Goal: Transaction & Acquisition: Purchase product/service

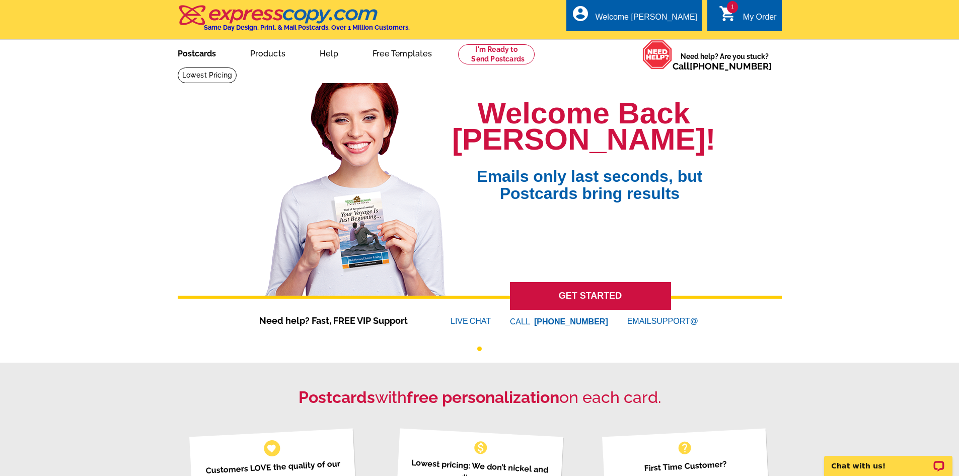
click at [206, 53] on link "Postcards" at bounding box center [197, 53] width 70 height 24
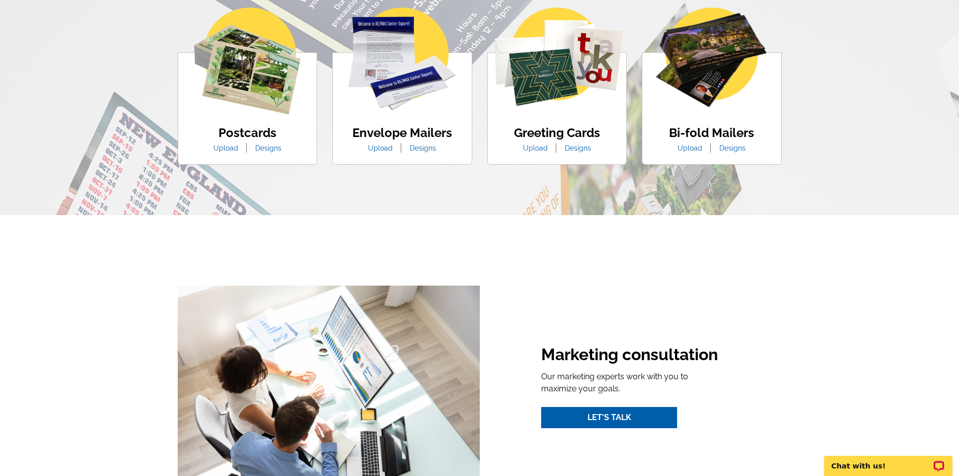
scroll to position [654, 0]
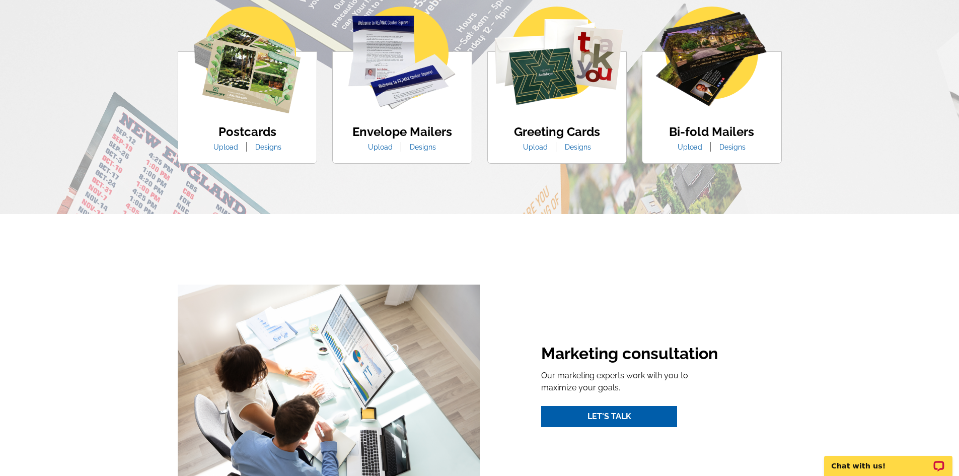
click at [244, 134] on h4 "Postcards" at bounding box center [247, 132] width 83 height 15
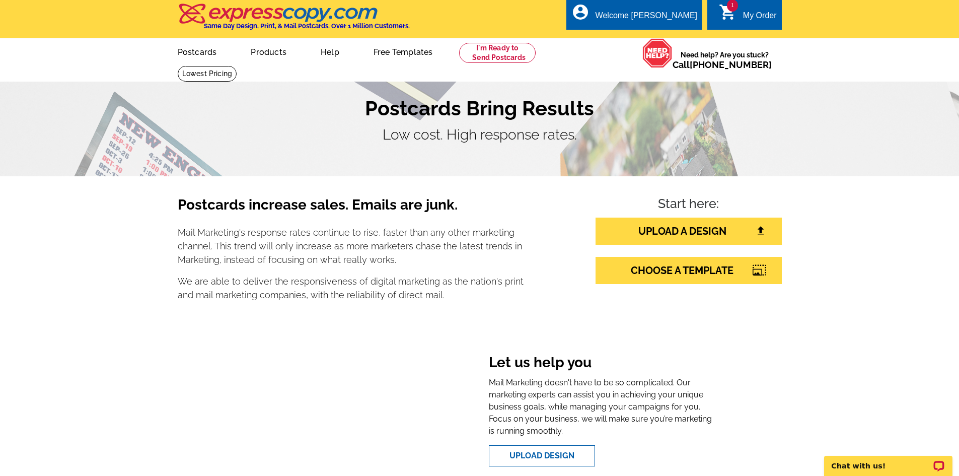
scroll to position [0, 0]
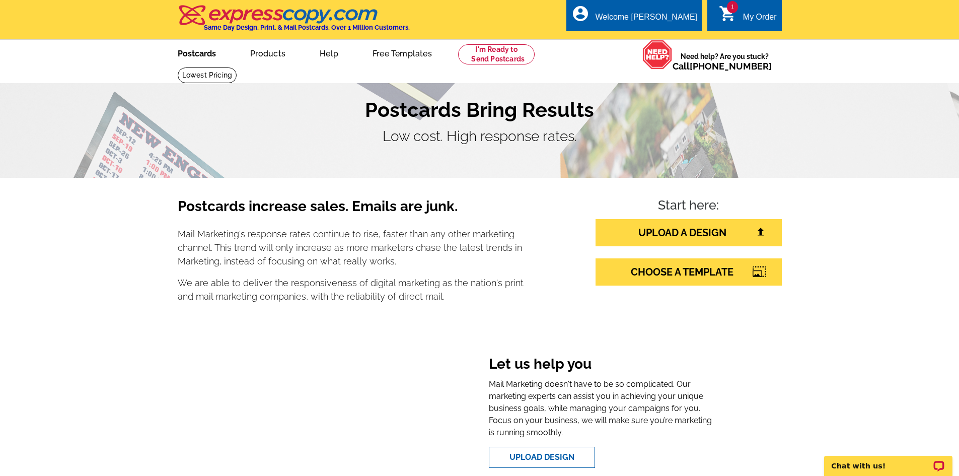
click at [198, 56] on link "Postcards" at bounding box center [197, 53] width 70 height 24
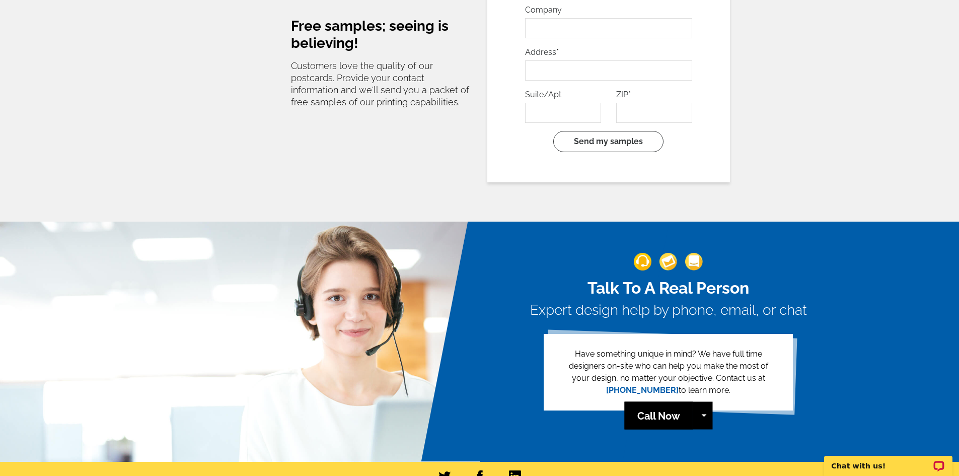
scroll to position [2191, 0]
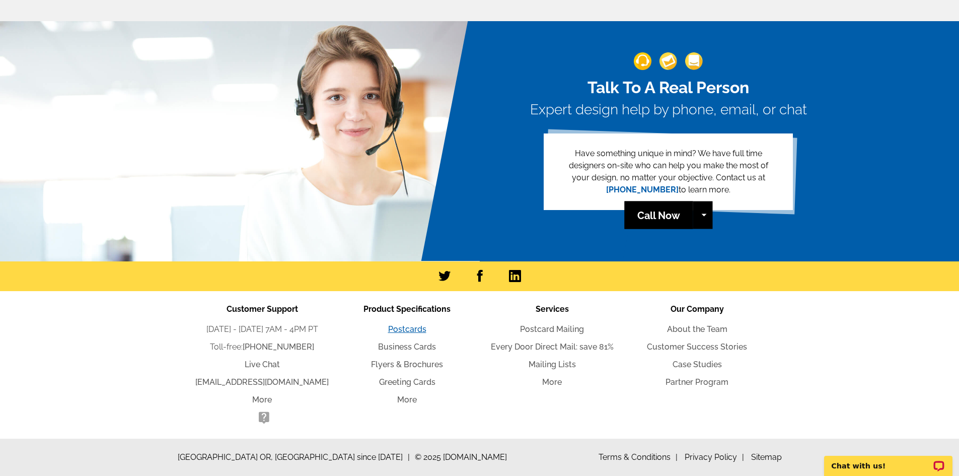
click at [408, 330] on link "Postcards" at bounding box center [407, 329] width 38 height 10
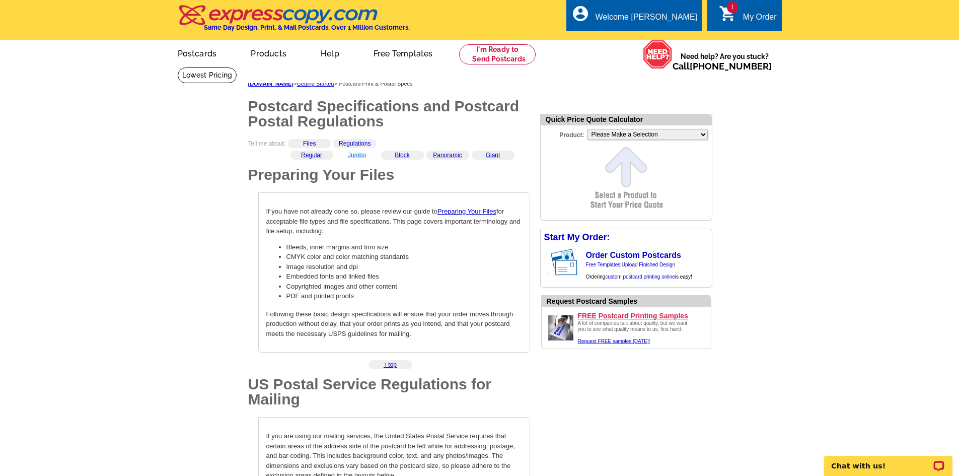
click at [358, 156] on link "Jumbo" at bounding box center [357, 154] width 18 height 7
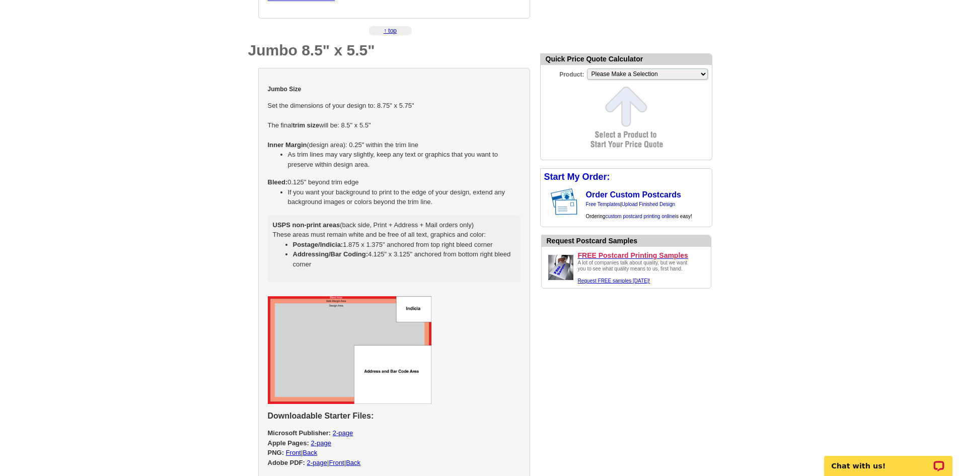
scroll to position [822, 0]
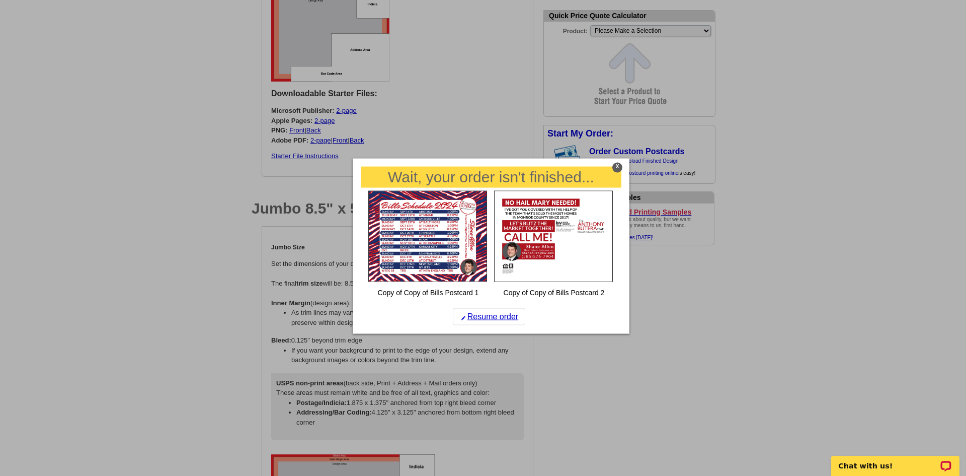
click at [618, 166] on div "X" at bounding box center [617, 167] width 10 height 10
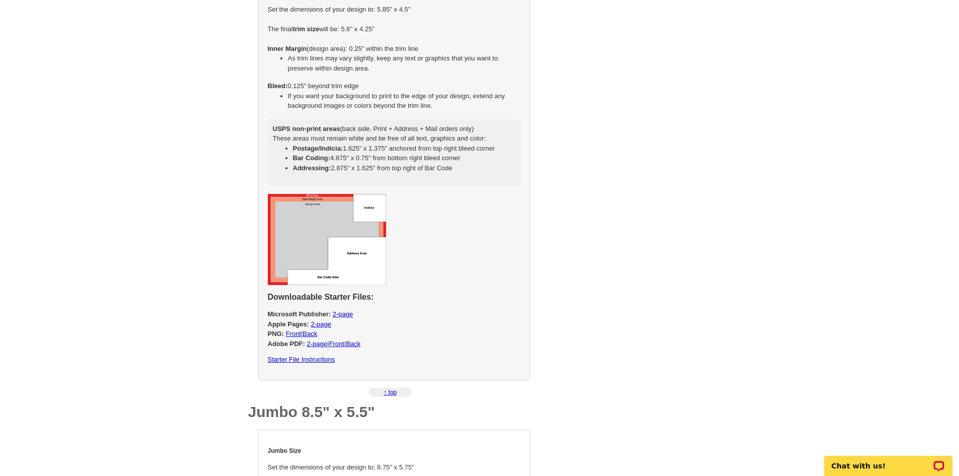
scroll to position [621, 0]
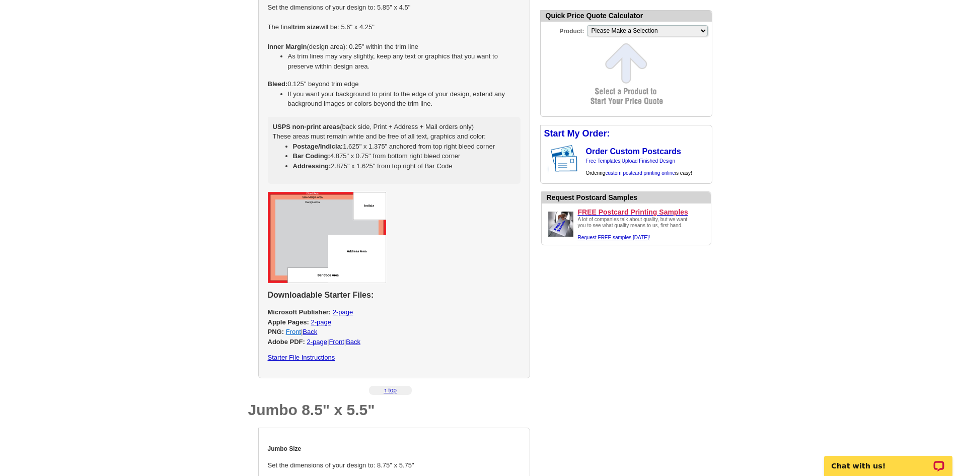
click at [294, 333] on link "Front" at bounding box center [293, 332] width 15 height 8
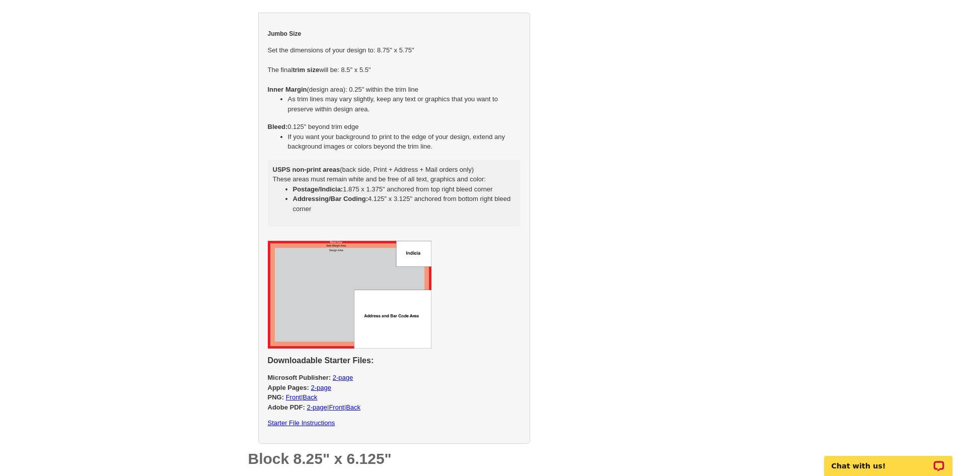
scroll to position [1124, 0]
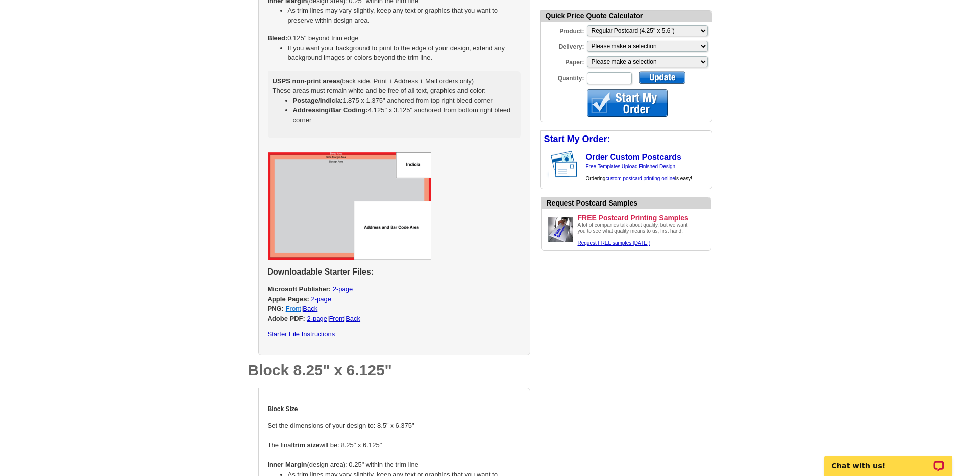
click at [300, 307] on link "Front" at bounding box center [293, 308] width 15 height 8
select select "2"
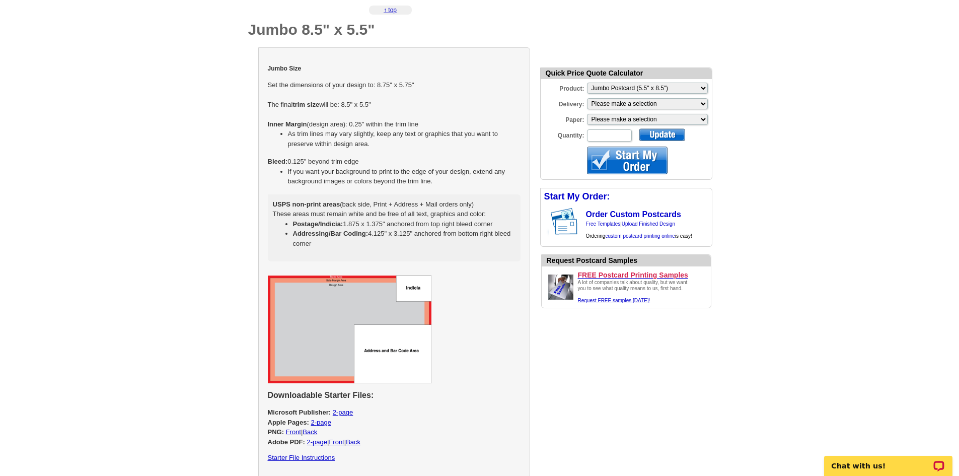
scroll to position [973, 0]
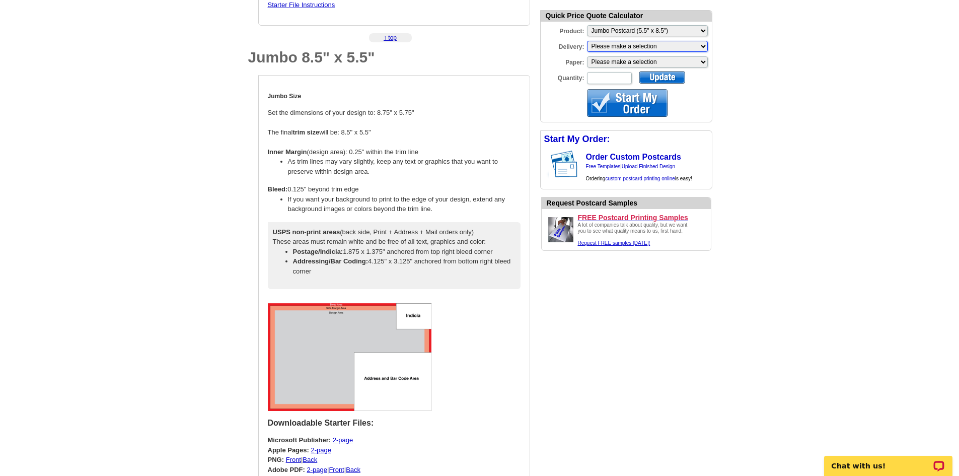
click at [628, 44] on select "Please make a selection Print + Address+USPS First Class Print-Only+Shipped To …" at bounding box center [647, 46] width 121 height 11
click at [625, 45] on select "Please make a selection Print + Address+USPS First Class Print-Only+Shipped To …" at bounding box center [647, 46] width 121 height 11
click at [653, 44] on select "Please make a selection Print + Address+USPS First Class Print-Only+Shipped To …" at bounding box center [647, 46] width 121 height 11
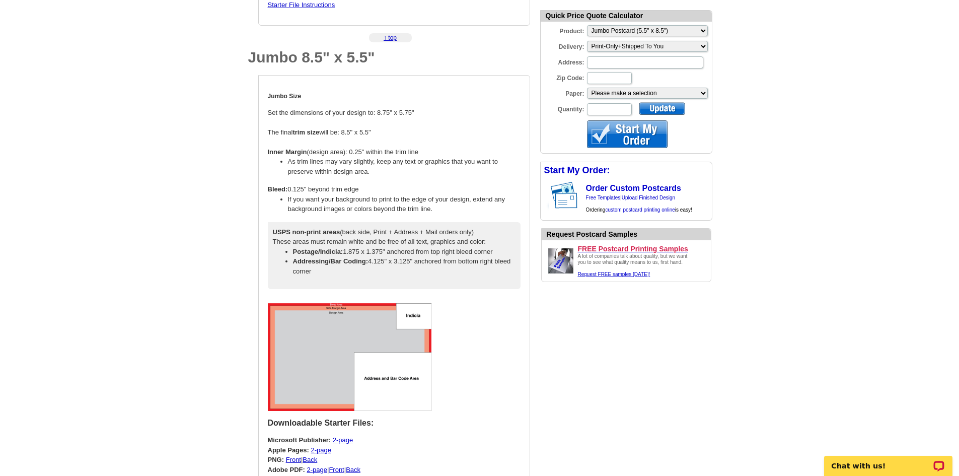
click at [626, 61] on input "Address:" at bounding box center [645, 62] width 116 height 12
click at [640, 92] on select "Please make a selection Recyclable Board Uncoated Heavy Card Stock Uncoated Cov…" at bounding box center [647, 93] width 121 height 11
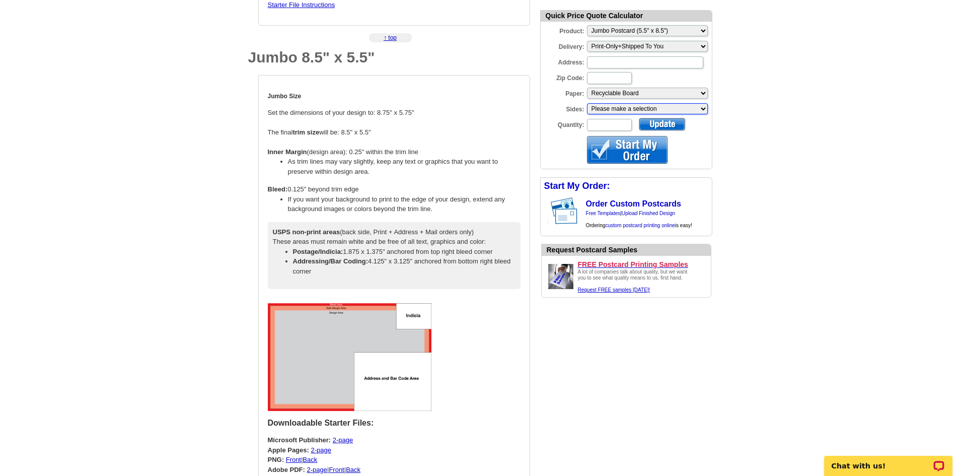
click at [628, 109] on select "Please make a selection One sided, color Two sided, full color" at bounding box center [647, 108] width 121 height 11
select select "3"
click at [587, 104] on select "Please make a selection One sided, color Two sided, full color" at bounding box center [647, 108] width 121 height 11
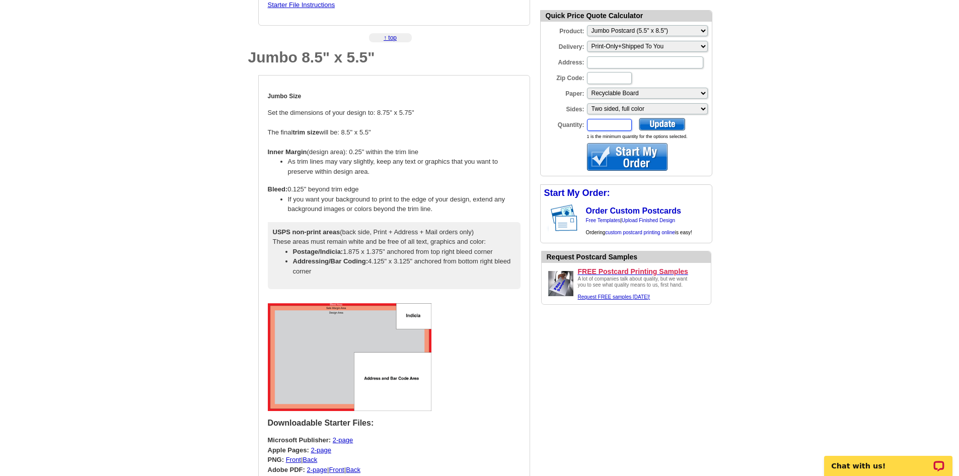
click at [611, 126] on input "Quantity:" at bounding box center [609, 125] width 45 height 12
click at [605, 65] on input "Address:" at bounding box center [645, 62] width 116 height 12
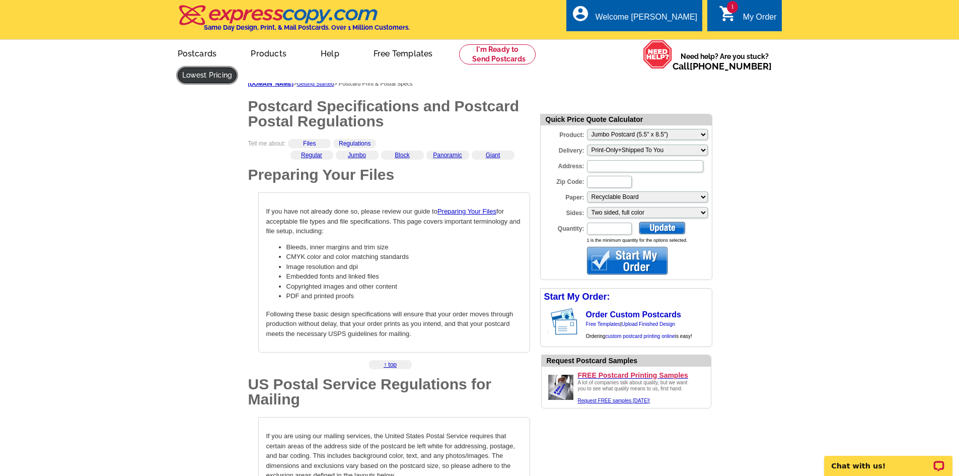
click at [237, 67] on link at bounding box center [207, 75] width 59 height 16
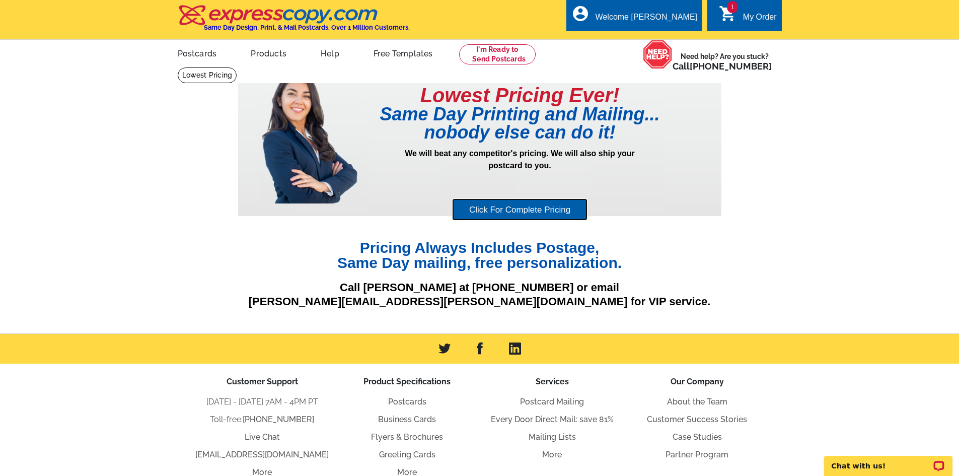
click at [522, 207] on link "Click For Complete Pricing" at bounding box center [519, 209] width 135 height 23
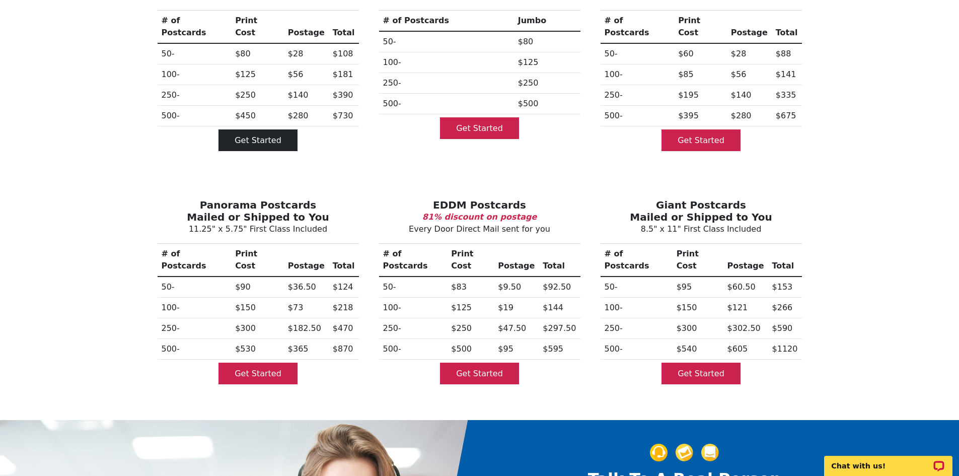
scroll to position [50, 0]
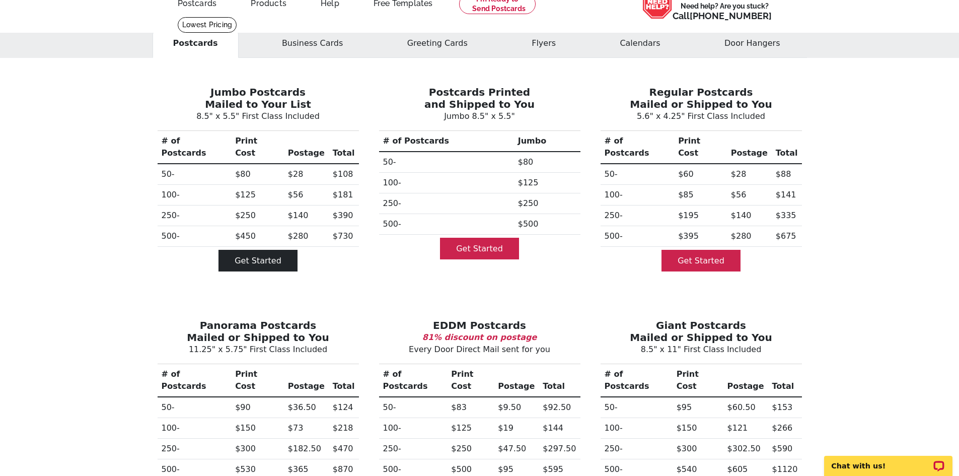
click at [273, 254] on link "Get Started" at bounding box center [257, 261] width 79 height 22
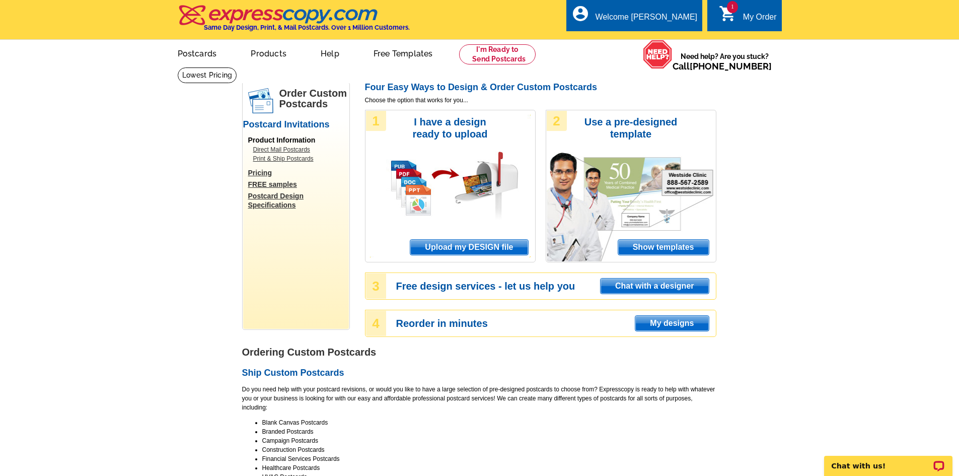
click at [264, 172] on link "Pricing" at bounding box center [298, 172] width 101 height 9
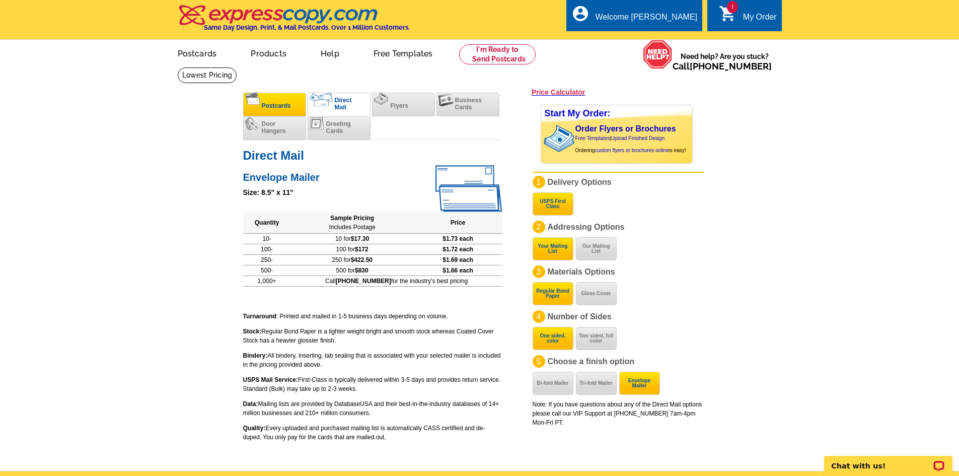
click at [285, 109] on span "Postcards" at bounding box center [276, 105] width 29 height 7
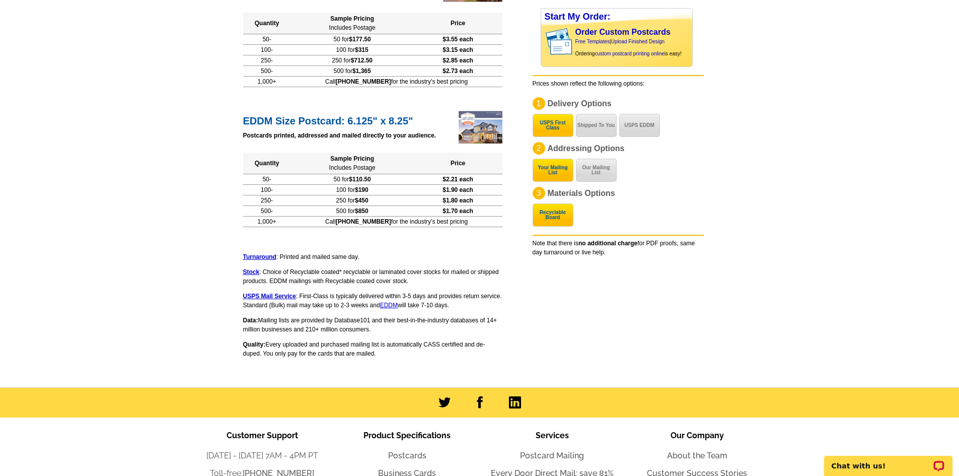
scroll to position [592, 0]
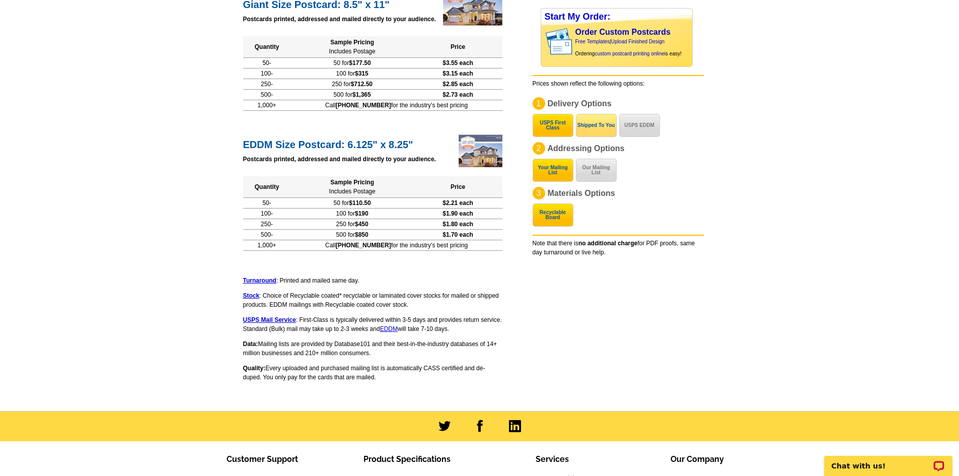
click at [608, 128] on button "Shipped To You" at bounding box center [596, 125] width 41 height 23
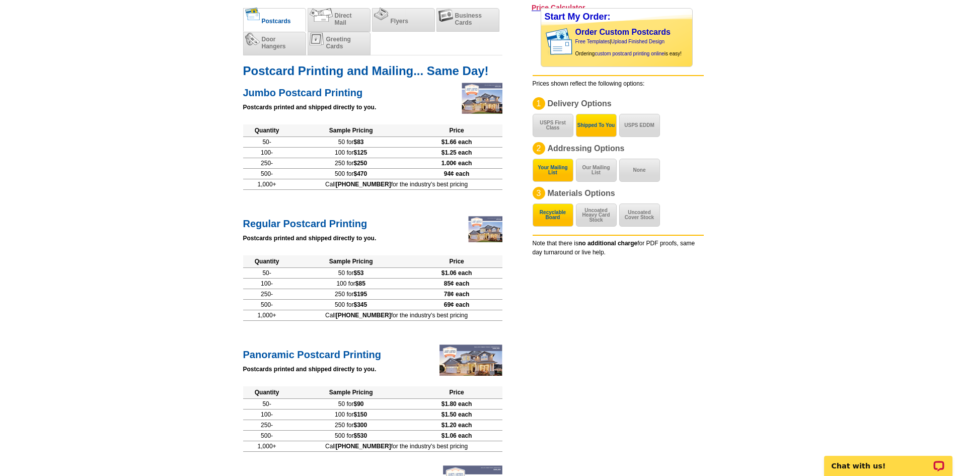
scroll to position [0, 0]
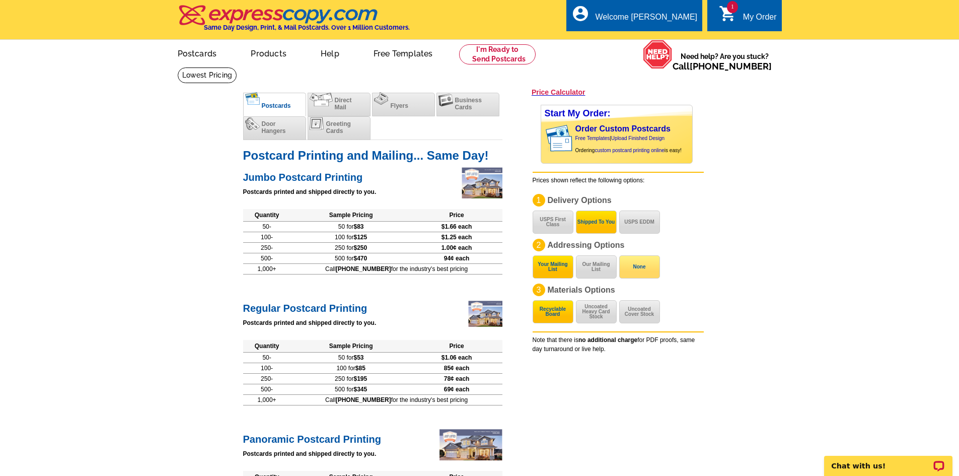
click at [645, 273] on button "None" at bounding box center [639, 266] width 41 height 23
click at [597, 309] on button "Uncoated Heavy Card Stock" at bounding box center [596, 311] width 41 height 23
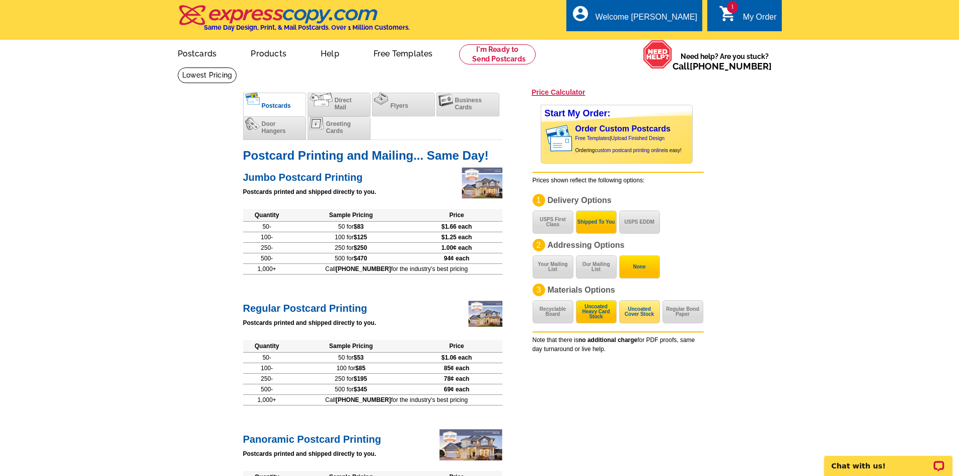
click at [635, 313] on button "Uncoated Cover Stock" at bounding box center [639, 311] width 41 height 23
click at [675, 313] on button "Regular Bond Paper" at bounding box center [682, 311] width 41 height 23
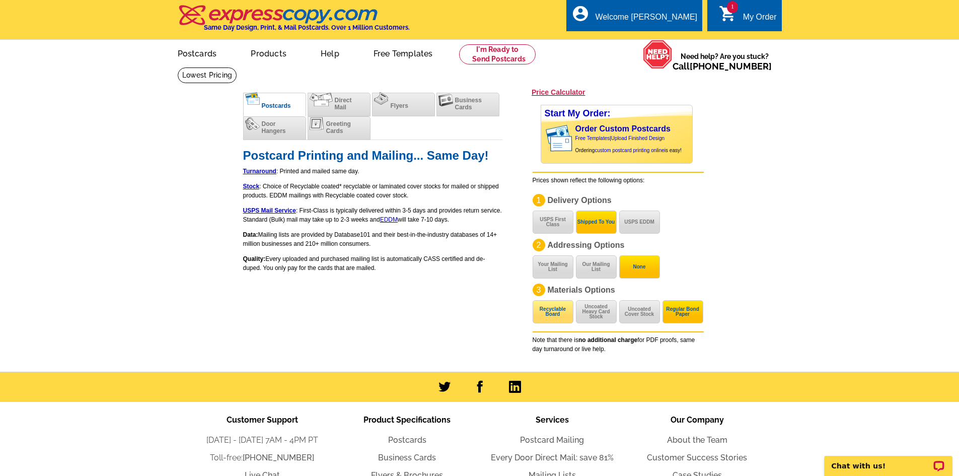
click at [557, 321] on button "Recyclable Board" at bounding box center [552, 311] width 41 height 23
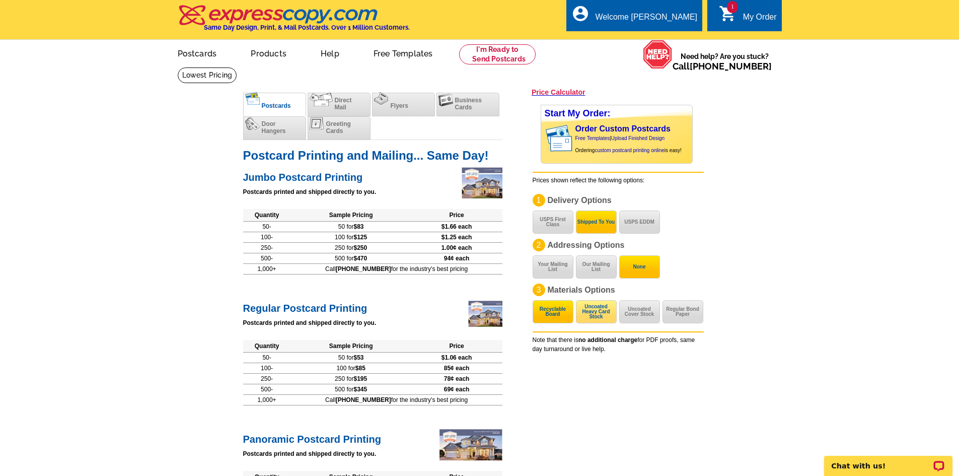
click at [604, 316] on button "Uncoated Heavy Card Stock" at bounding box center [596, 311] width 41 height 23
click at [645, 316] on button "Uncoated Cover Stock" at bounding box center [639, 311] width 41 height 23
click at [558, 315] on button "Recyclable Board" at bounding box center [552, 311] width 41 height 23
